Goal: Register for event/course

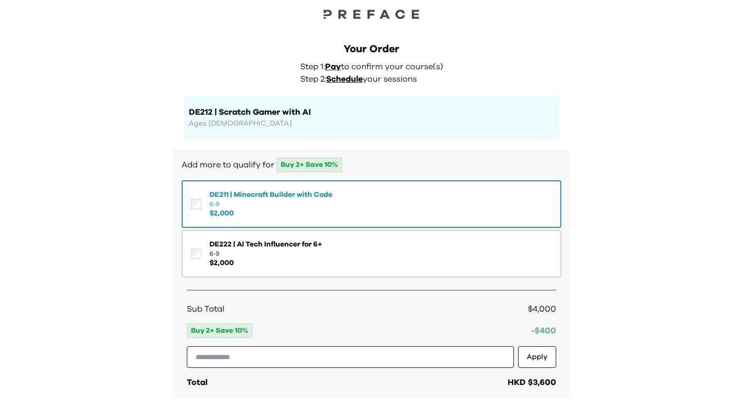
scroll to position [12, 0]
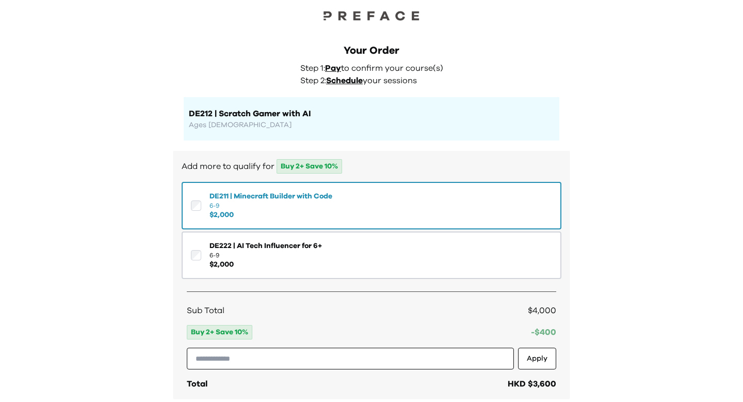
click at [232, 199] on span "DE211 | Minecraft Builder with Code" at bounding box center [271, 196] width 123 height 10
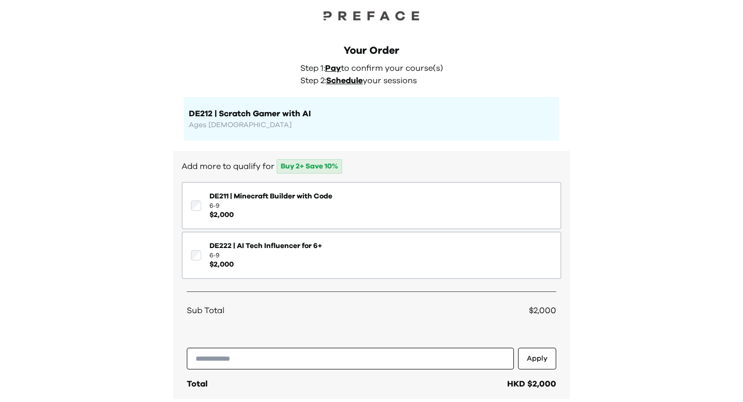
scroll to position [182, 0]
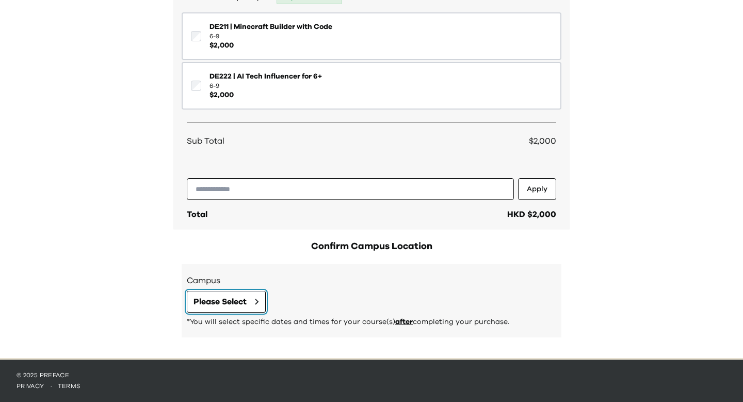
click at [237, 297] on span "Please Select" at bounding box center [220, 301] width 53 height 12
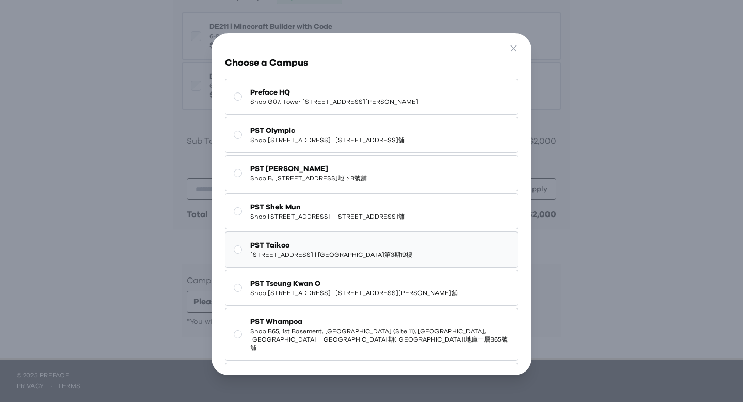
click at [329, 250] on span "PST Taikoo" at bounding box center [331, 245] width 162 height 10
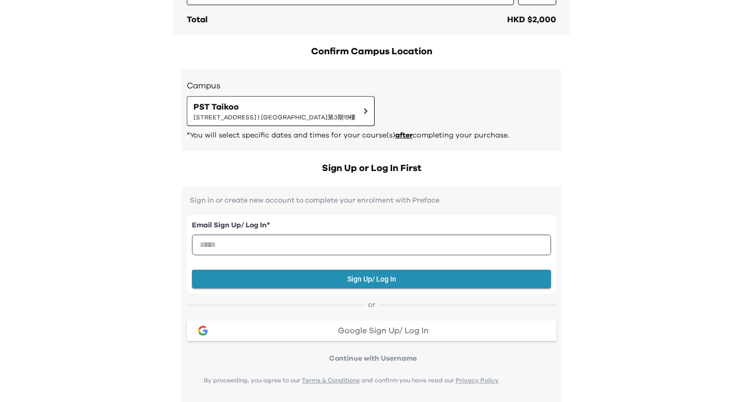
scroll to position [377, 0]
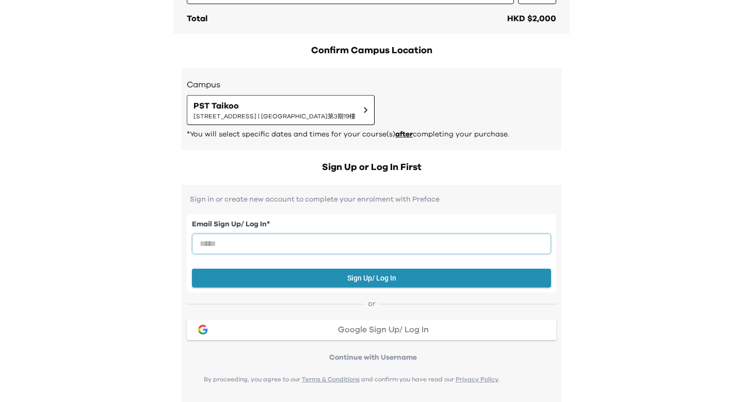
click at [358, 246] on input "email" at bounding box center [371, 243] width 359 height 21
click at [555, 131] on p "*You will select specific dates and times for your course(s) after completing y…" at bounding box center [372, 134] width 370 height 10
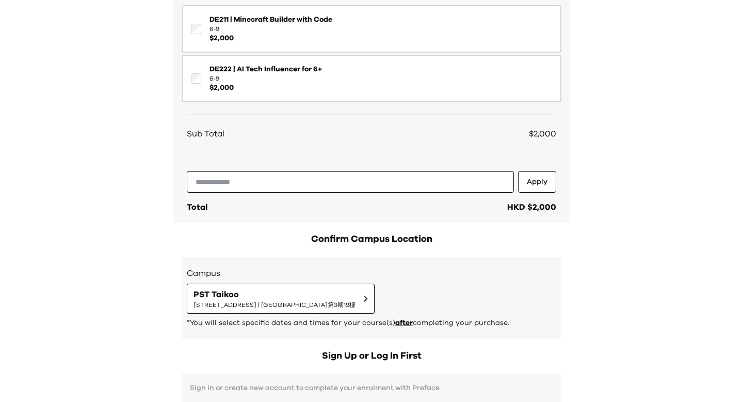
scroll to position [0, 0]
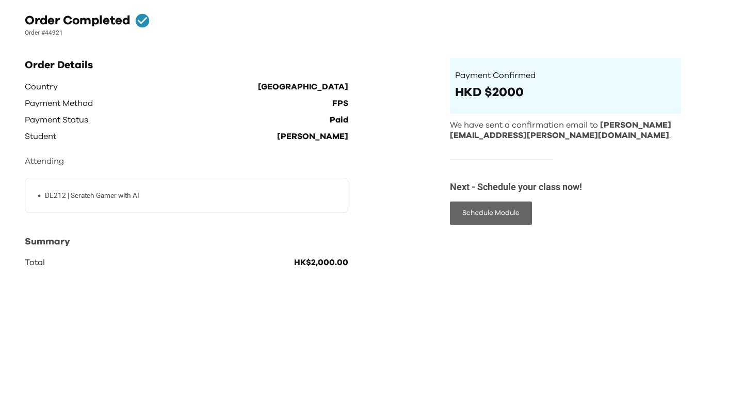
click at [508, 210] on button "Schedule Module" at bounding box center [491, 212] width 82 height 23
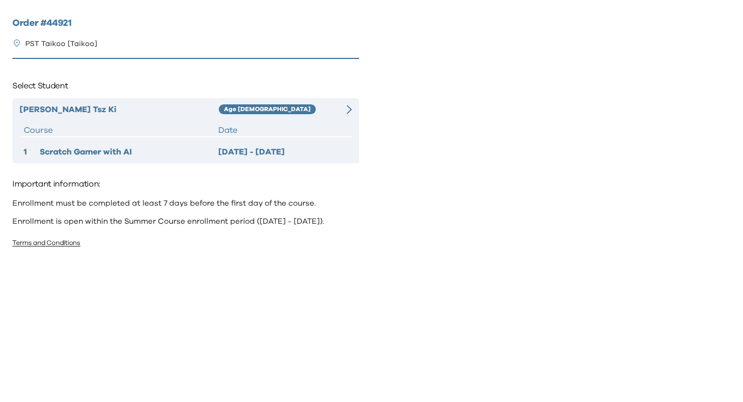
click at [348, 110] on icon at bounding box center [349, 109] width 5 height 9
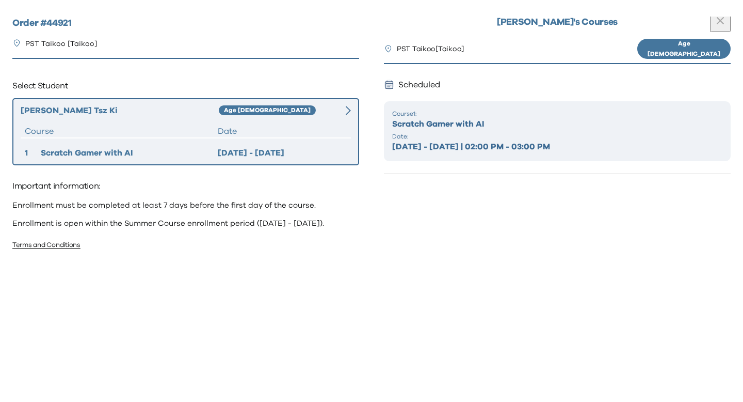
click at [720, 21] on icon "button" at bounding box center [720, 20] width 12 height 12
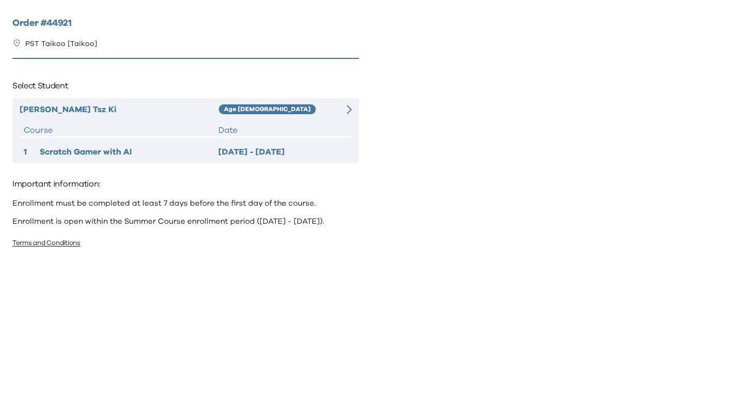
click at [348, 117] on div "[PERSON_NAME] Age [DEMOGRAPHIC_DATA] Course Date 1 Scratch Gamer with AI [DATE]…" at bounding box center [185, 130] width 347 height 65
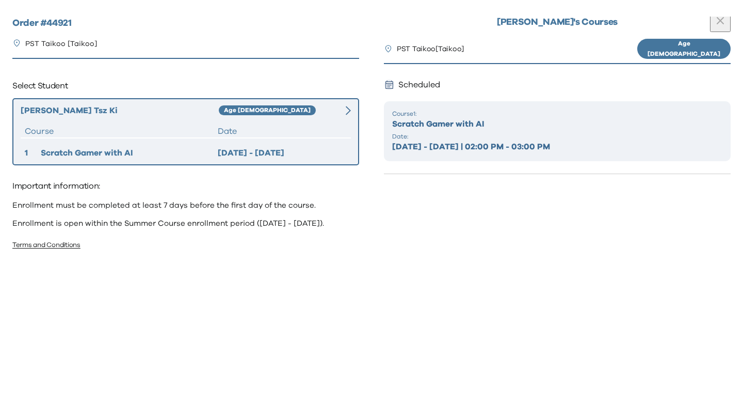
click at [729, 23] on button "button" at bounding box center [720, 22] width 21 height 19
